Goal: Task Accomplishment & Management: Manage account settings

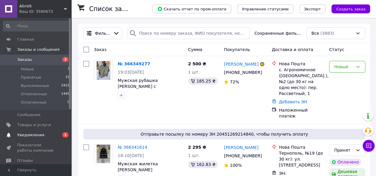
click at [22, 131] on link "Уведомления 0 1" at bounding box center [36, 135] width 73 height 10
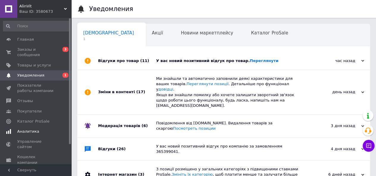
scroll to position [0, 2]
click at [251, 59] on link "Переглянути" at bounding box center [264, 61] width 29 height 4
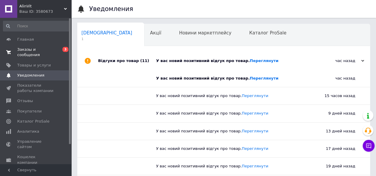
click at [41, 51] on span "Заказы и сообщения" at bounding box center [36, 52] width 38 height 11
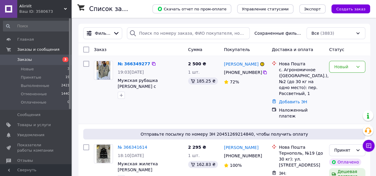
click at [173, 68] on div "№ 366349277 19:03[DATE] Мужская рубашка [PERSON_NAME] с нагрудными карманами се…" at bounding box center [150, 80] width 71 height 43
click at [135, 62] on link "№ 366349277" at bounding box center [134, 64] width 32 height 5
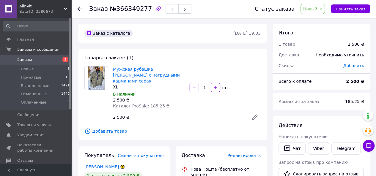
click at [131, 75] on link "Мужская рубашка [PERSON_NAME] с нагрудными карманами серая" at bounding box center [146, 75] width 67 height 17
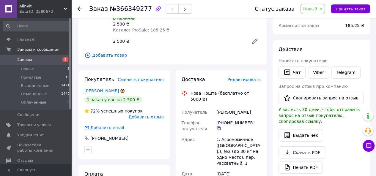
scroll to position [89, 0]
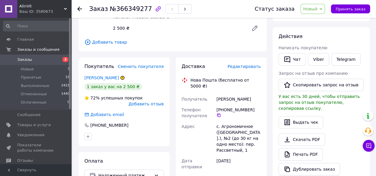
drag, startPoint x: 255, startPoint y: 87, endPoint x: 237, endPoint y: 89, distance: 17.7
click at [237, 94] on div "[PERSON_NAME]" at bounding box center [238, 99] width 47 height 11
drag, startPoint x: 215, startPoint y: 86, endPoint x: 254, endPoint y: 84, distance: 39.6
copy div "Получатель [PERSON_NAME]"
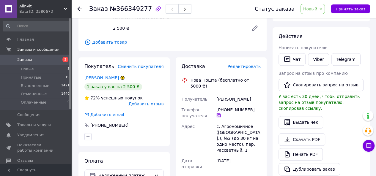
click at [221, 113] on icon at bounding box center [219, 115] width 5 height 5
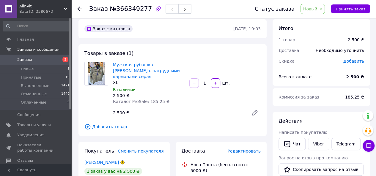
scroll to position [0, 0]
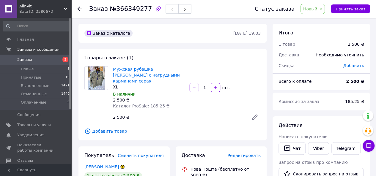
click at [127, 77] on link "Мужская рубашка [PERSON_NAME] с нагрудными карманами серая" at bounding box center [146, 75] width 67 height 17
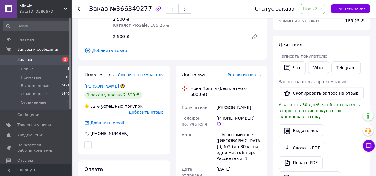
scroll to position [89, 0]
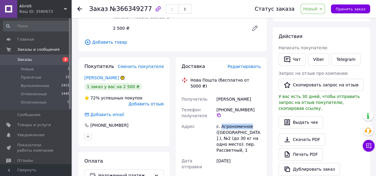
drag, startPoint x: 226, startPoint y: 115, endPoint x: 250, endPoint y: 113, distance: 24.1
click at [250, 121] on div "с. Агрономичное ([GEOGRAPHIC_DATA].), №2 (до 30 кг на одно место): пер. Рассвет…" at bounding box center [238, 138] width 47 height 35
copy div "Агрономичное"
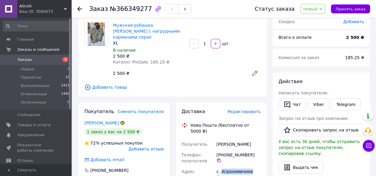
scroll to position [0, 0]
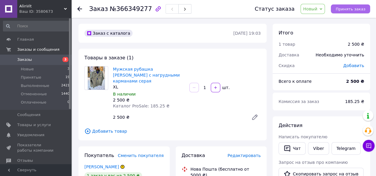
click at [352, 12] on button "Принять заказ" at bounding box center [350, 8] width 39 height 9
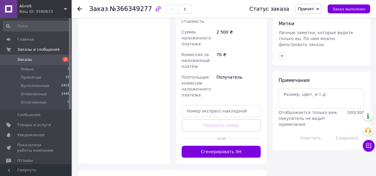
scroll to position [279, 0]
